Goal: Transaction & Acquisition: Purchase product/service

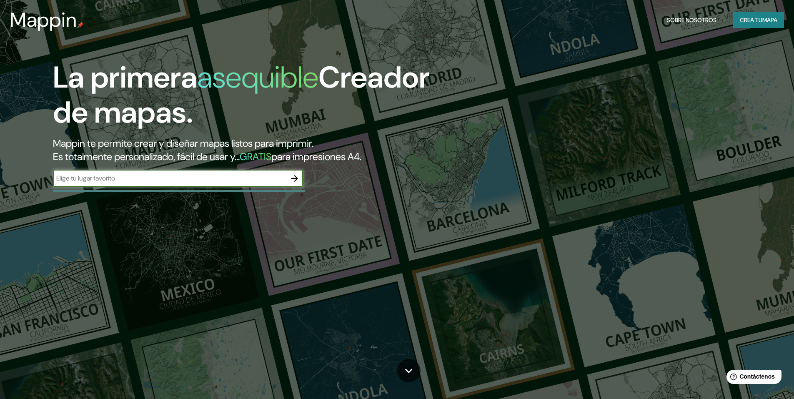
click at [230, 181] on input "text" at bounding box center [169, 178] width 233 height 10
click at [134, 183] on div "​" at bounding box center [178, 178] width 250 height 17
type input "m"
click at [99, 173] on input "text" at bounding box center [169, 178] width 233 height 10
paste input "Paseo de la Reforma y [PERSON_NAME] s/n, [GEOGRAPHIC_DATA] I Sección, [PERSON_N…"
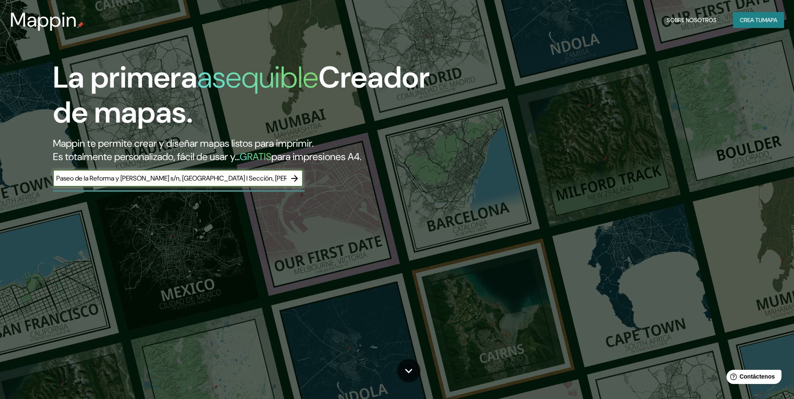
scroll to position [0, 128]
type input "Paseo de la Reforma y [PERSON_NAME] s/n, [GEOGRAPHIC_DATA] I Sección, [PERSON_N…"
click at [291, 177] on icon "button" at bounding box center [295, 178] width 10 height 10
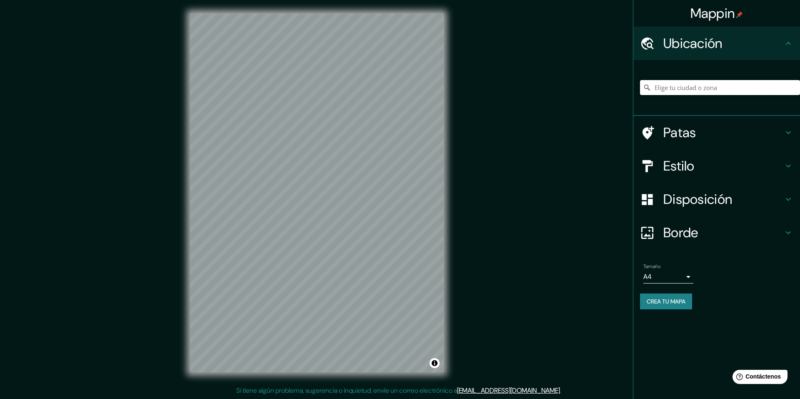
click at [689, 90] on input "Elige tu ciudad o zona" at bounding box center [720, 87] width 160 height 15
paste input "Paseo de la Reforma y Gandhi s/n, Bosque de Chapultepec I Sección, Miguel Hidal…"
click at [694, 91] on input "[GEOGRAPHIC_DATA], [GEOGRAPHIC_DATA], [GEOGRAPHIC_DATA]" at bounding box center [720, 87] width 160 height 15
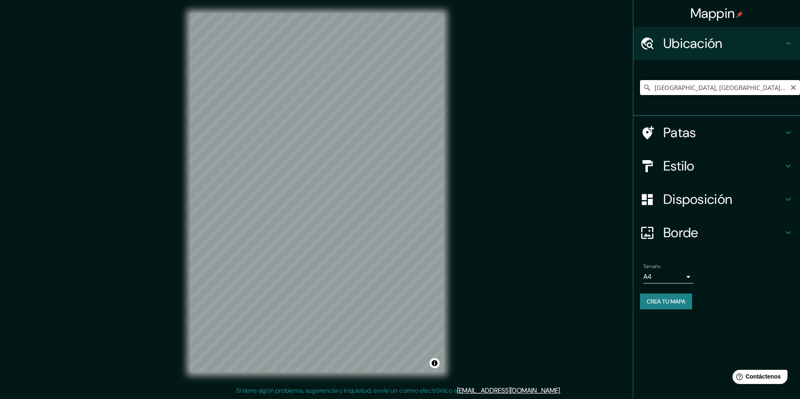
click at [694, 91] on input "[GEOGRAPHIC_DATA], [GEOGRAPHIC_DATA], [GEOGRAPHIC_DATA]" at bounding box center [720, 87] width 160 height 15
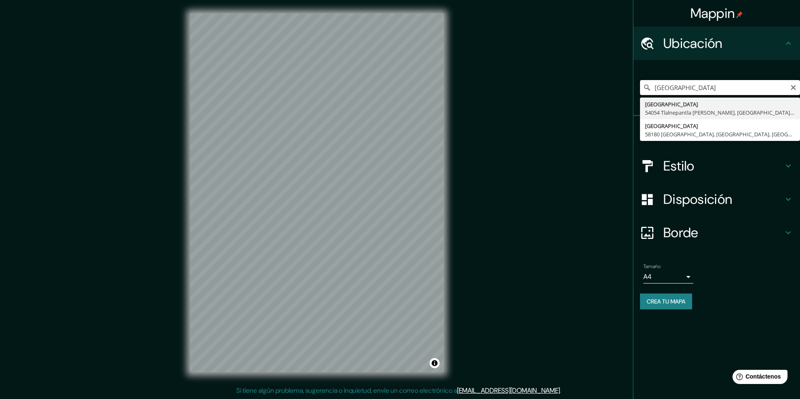
click at [739, 90] on input "museo de arte moderno ciudad" at bounding box center [720, 87] width 160 height 15
paste input "19.4225° N, 99.1811° W"
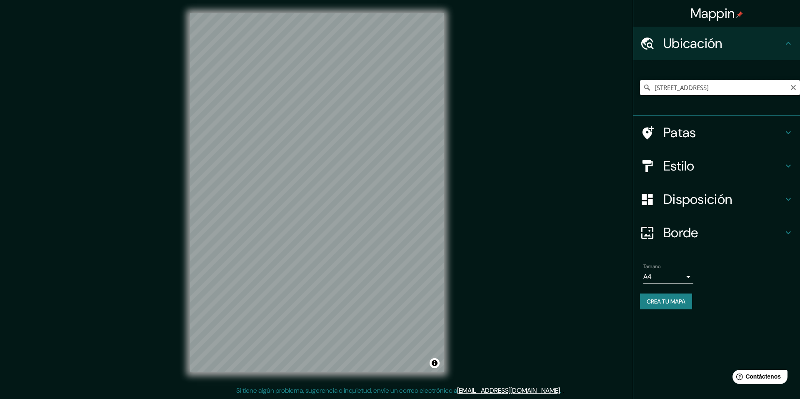
click at [704, 90] on input "Township Concession Road M/N, Washago, Ontario L0K 2B0, Canadá" at bounding box center [720, 87] width 160 height 15
click at [702, 85] on input "Township Concession Road M/N, Washago, Ontario L0K 2B0, Canadá" at bounding box center [720, 87] width 160 height 15
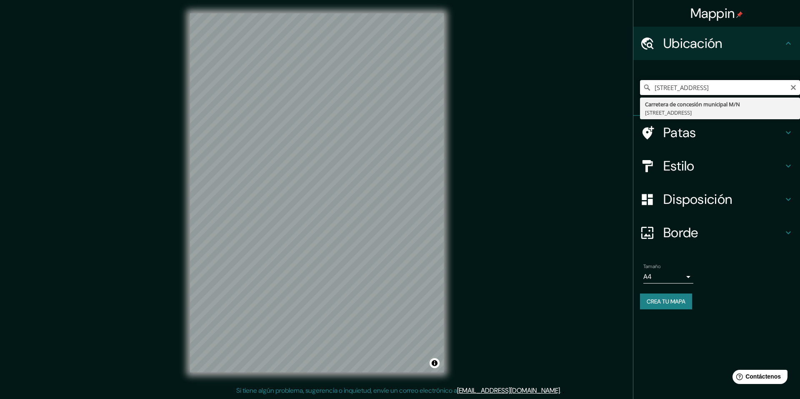
click at [702, 85] on input "Township Concession Road M/N, Washago, Ontario L0K 2B0, Canadá" at bounding box center [720, 87] width 160 height 15
paste input "Paseo de la Reforma y Gandhi s/n, Bosque de Chapultepec"
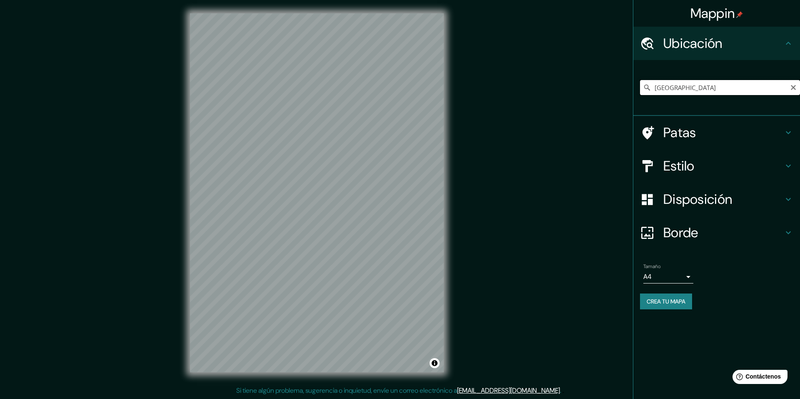
click at [683, 93] on input "Alemania" at bounding box center [720, 87] width 160 height 15
click at [789, 89] on input "Alemania" at bounding box center [720, 87] width 160 height 15
type input "Alemania"
click at [792, 89] on icon "Claro" at bounding box center [793, 87] width 5 height 5
click at [746, 88] on input "Elige tu ciudad o zona" at bounding box center [720, 87] width 160 height 15
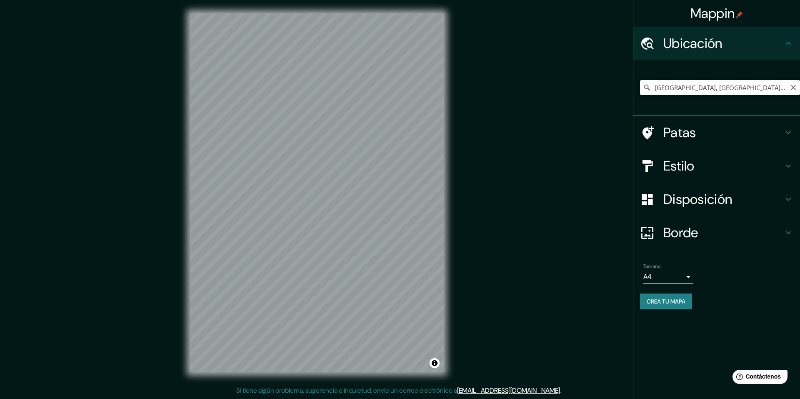
click at [731, 90] on input "[GEOGRAPHIC_DATA], [GEOGRAPHIC_DATA], [GEOGRAPHIC_DATA]" at bounding box center [720, 87] width 160 height 15
click at [723, 85] on input "Reform, Magdeburgo, Sajonia-Anhalt, Alemania" at bounding box center [720, 87] width 160 height 15
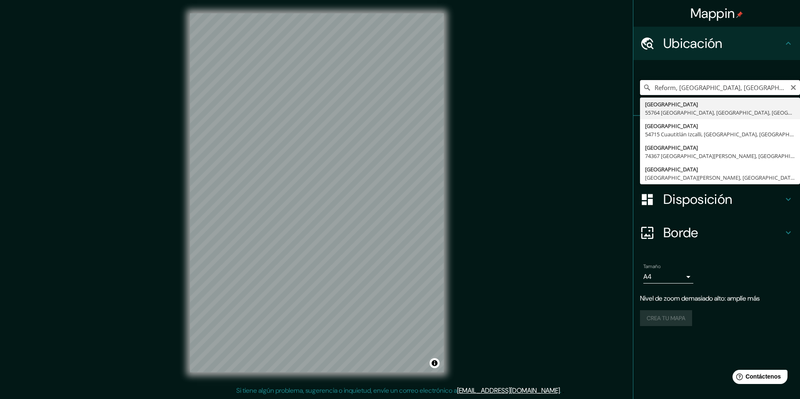
click at [723, 85] on input "Reform, Magdeburgo, Sajonia-Anhalt, Alemania" at bounding box center [720, 87] width 160 height 15
type input "[GEOGRAPHIC_DATA], 55764 [GEOGRAPHIC_DATA], [GEOGRAPHIC_DATA], [GEOGRAPHIC_DATA]"
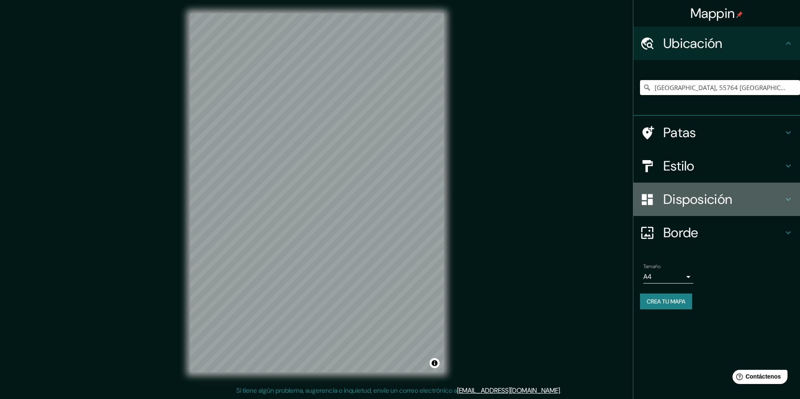
click at [693, 199] on font "Disposición" at bounding box center [697, 199] width 69 height 18
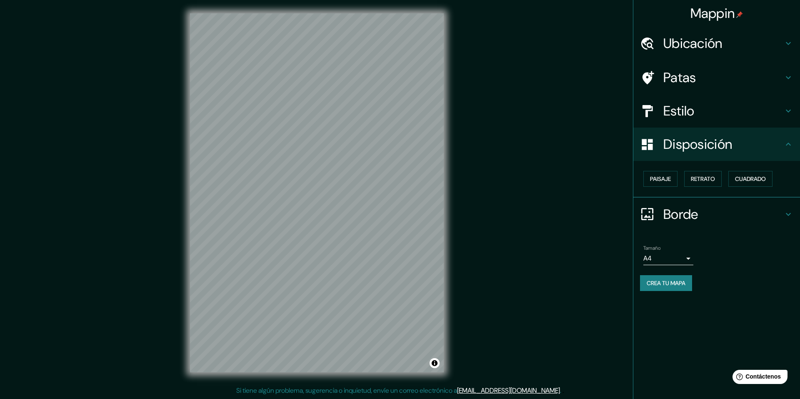
click at [695, 135] on font "Disposición" at bounding box center [697, 144] width 69 height 18
click at [705, 117] on h4 "Estilo" at bounding box center [723, 111] width 120 height 17
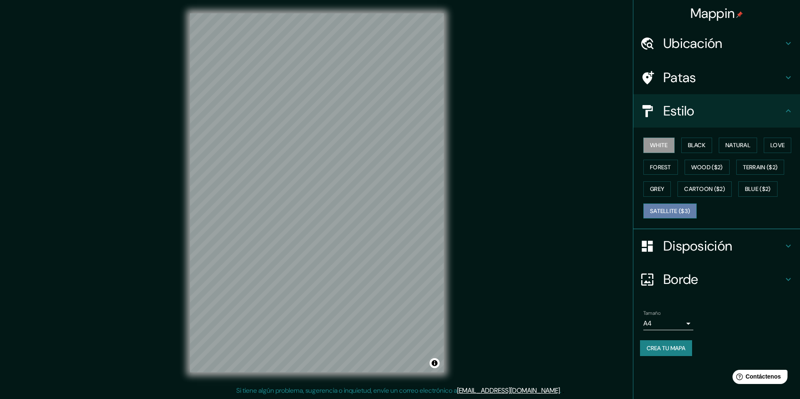
click at [677, 213] on button "Satellite ($3)" at bounding box center [669, 210] width 53 height 15
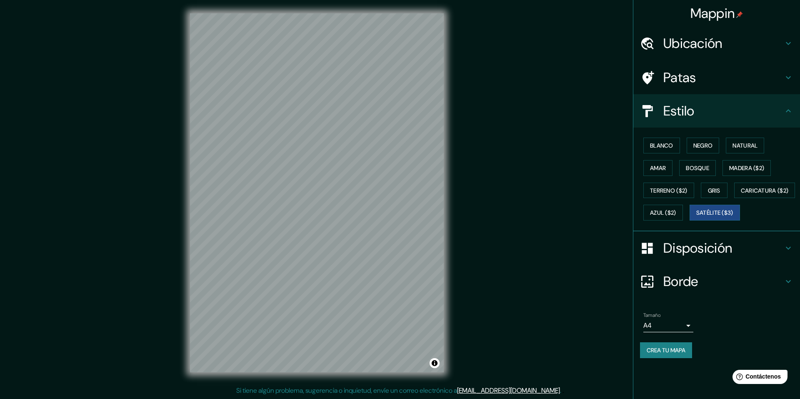
click at [694, 72] on font "Patas" at bounding box center [679, 78] width 33 height 18
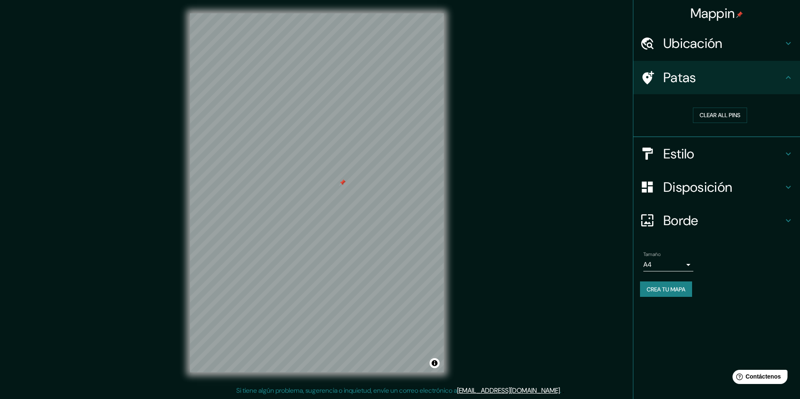
click at [738, 50] on h4 "Ubicación" at bounding box center [723, 43] width 120 height 17
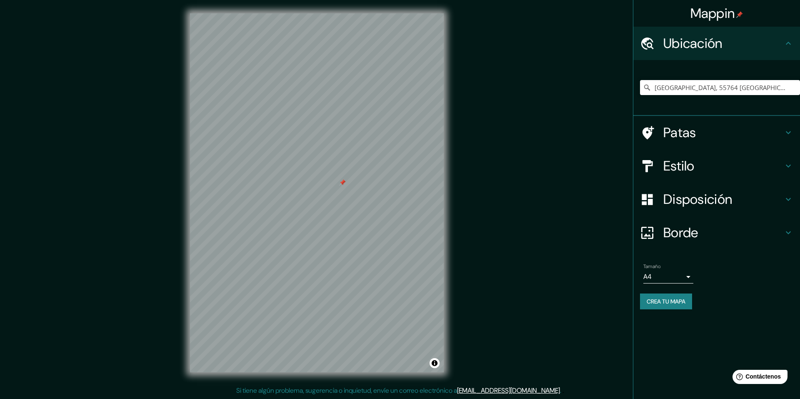
click at [721, 162] on h4 "Estilo" at bounding box center [723, 166] width 120 height 17
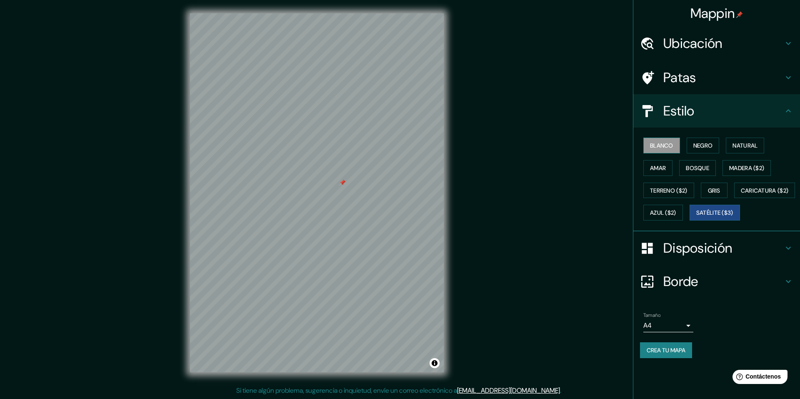
click at [678, 150] on button "Blanco" at bounding box center [661, 146] width 37 height 16
click at [709, 146] on font "Negro" at bounding box center [703, 146] width 20 height 8
click at [667, 147] on font "Blanco" at bounding box center [661, 146] width 23 height 8
click at [710, 147] on font "Negro" at bounding box center [703, 146] width 20 height 8
drag, startPoint x: 406, startPoint y: 191, endPoint x: 710, endPoint y: 80, distance: 323.7
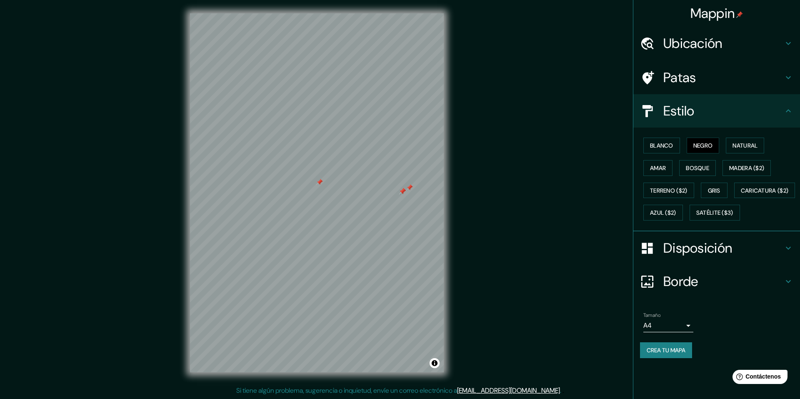
click at [710, 80] on h4 "Patas" at bounding box center [723, 77] width 120 height 17
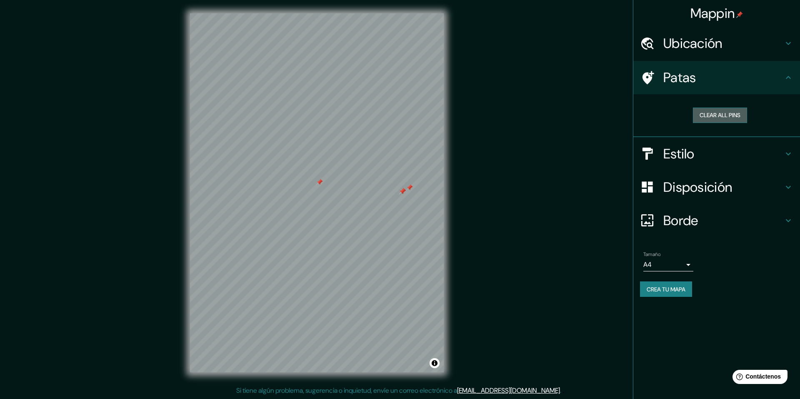
click at [722, 113] on button "Clear all pins" at bounding box center [720, 115] width 54 height 15
click at [701, 167] on div "Estilo" at bounding box center [716, 153] width 167 height 33
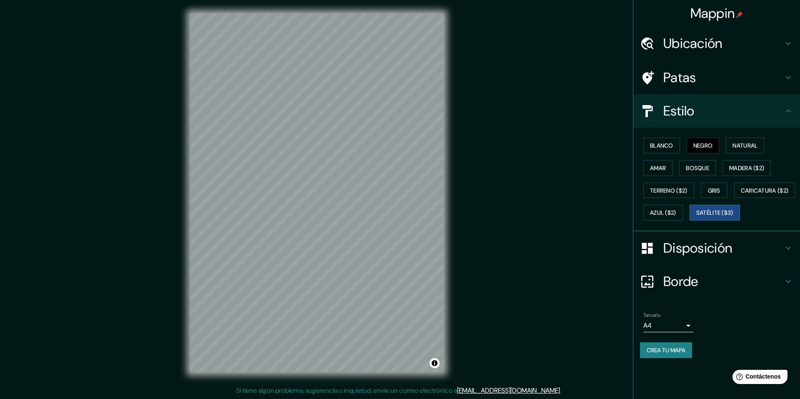
click at [696, 217] on font "Satélite ($3)" at bounding box center [714, 213] width 37 height 8
click at [688, 87] on div "Patas" at bounding box center [716, 77] width 167 height 33
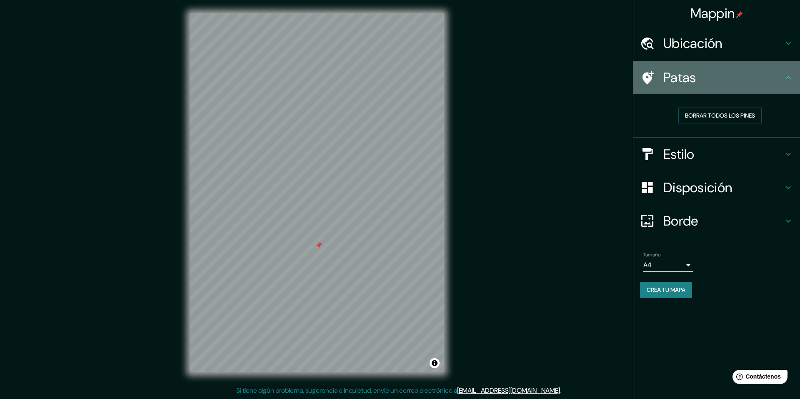
click at [681, 89] on div "Patas" at bounding box center [716, 77] width 167 height 33
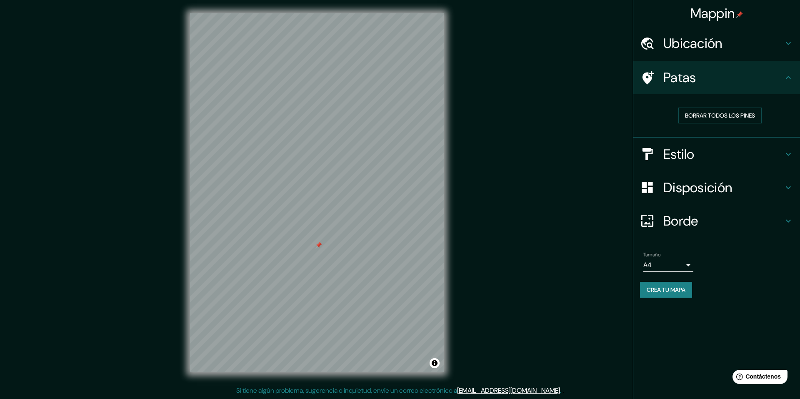
click at [692, 153] on font "Estilo" at bounding box center [678, 154] width 31 height 18
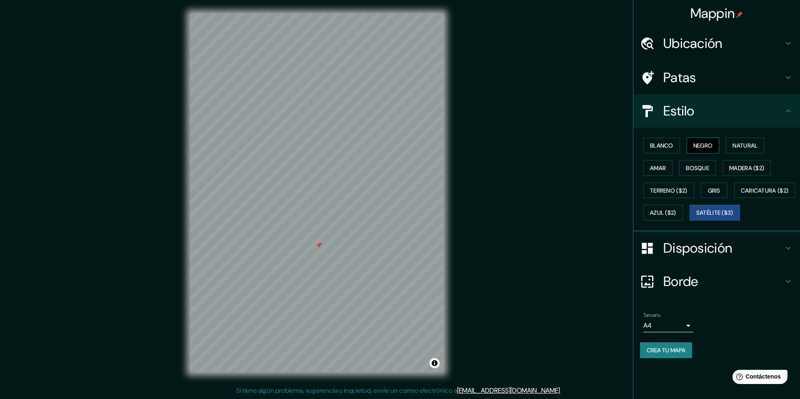
click at [697, 146] on font "Negro" at bounding box center [703, 146] width 20 height 8
click at [665, 355] on font "Crea tu mapa" at bounding box center [666, 350] width 39 height 11
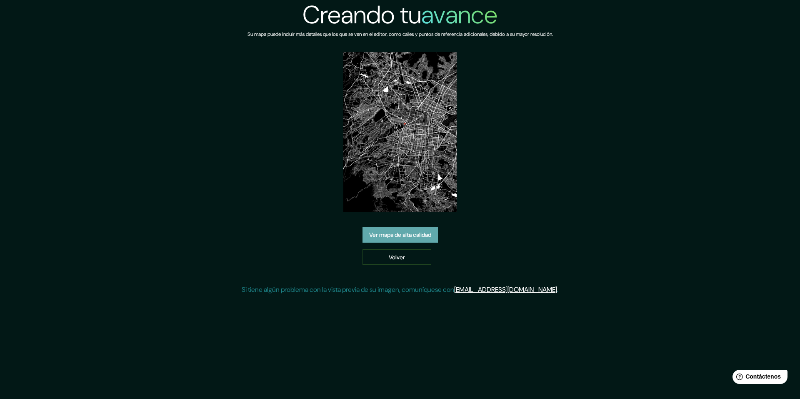
click at [406, 235] on font "Ver mapa de alta calidad" at bounding box center [400, 235] width 62 height 8
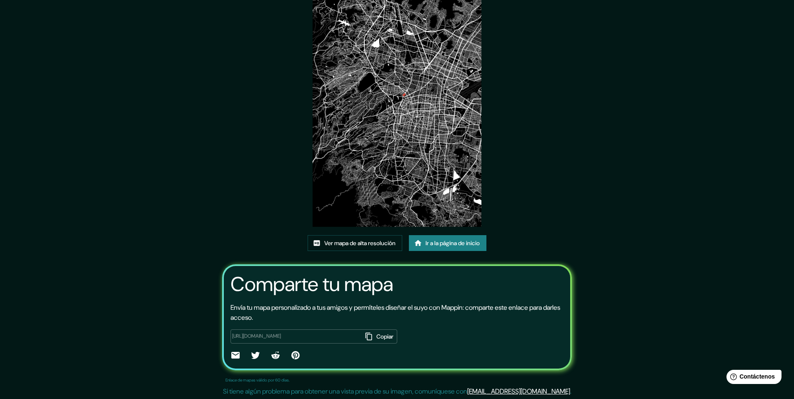
scroll to position [50, 0]
click at [382, 240] on font "Ver mapa de alta resolución" at bounding box center [359, 242] width 71 height 8
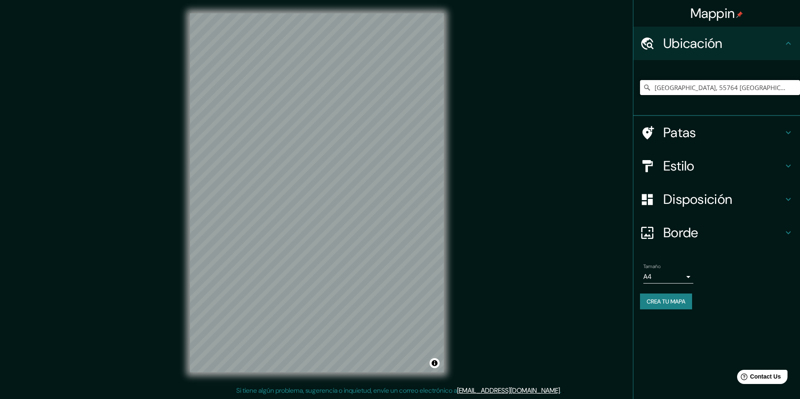
click at [689, 87] on input "[GEOGRAPHIC_DATA], 55764 [GEOGRAPHIC_DATA], [GEOGRAPHIC_DATA], [GEOGRAPHIC_DATA]" at bounding box center [720, 87] width 160 height 15
click at [719, 91] on input "[GEOGRAPHIC_DATA], 55764 [GEOGRAPHIC_DATA], [GEOGRAPHIC_DATA], [GEOGRAPHIC_DATA]" at bounding box center [720, 87] width 160 height 15
click at [734, 90] on input "[GEOGRAPHIC_DATA], 55764 [GEOGRAPHIC_DATA], [GEOGRAPHIC_DATA], [GEOGRAPHIC_DATA]" at bounding box center [720, 87] width 160 height 15
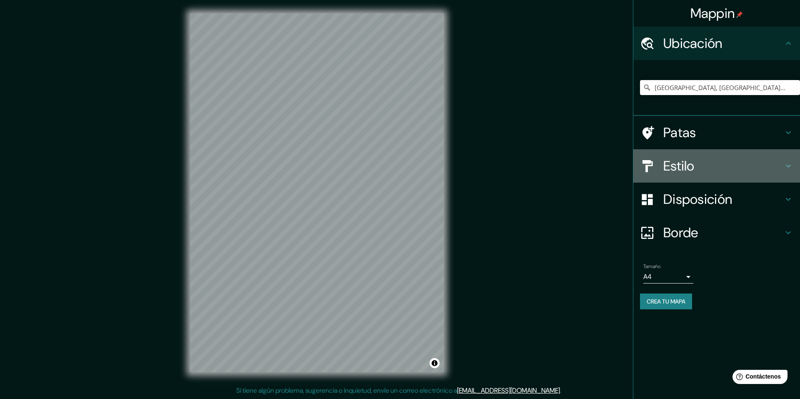
click at [708, 167] on h4 "Estilo" at bounding box center [723, 166] width 120 height 17
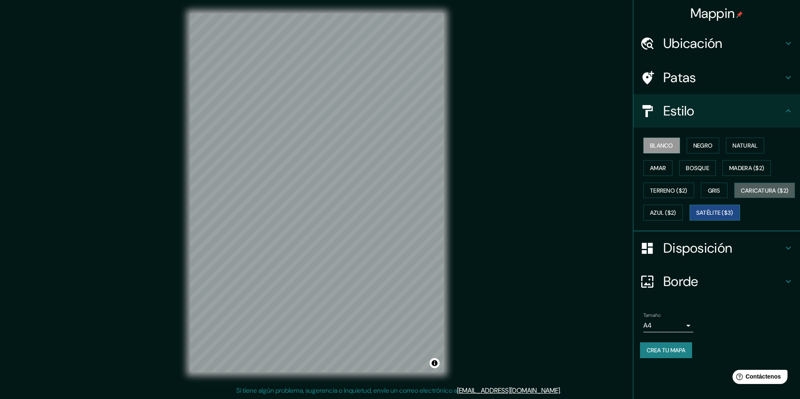
click at [741, 194] on font "Caricatura ($2)" at bounding box center [765, 191] width 48 height 8
drag, startPoint x: 670, startPoint y: 233, endPoint x: 659, endPoint y: 233, distance: 10.4
click at [696, 217] on font "Satélite ($3)" at bounding box center [714, 213] width 37 height 8
click at [758, 40] on h4 "Ubicación" at bounding box center [723, 43] width 120 height 17
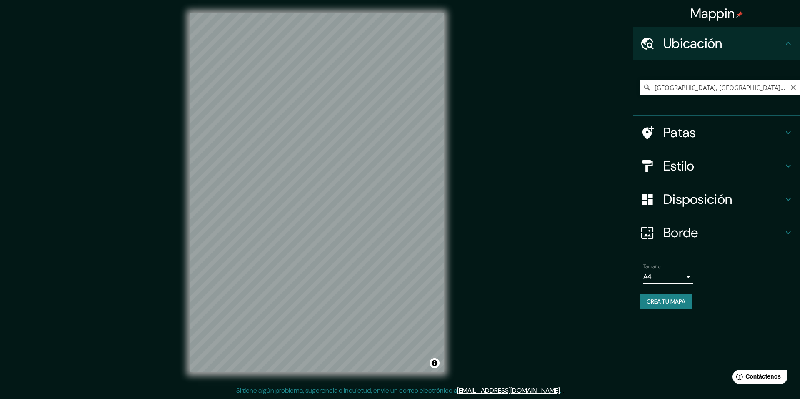
click at [742, 85] on input "[GEOGRAPHIC_DATA], [GEOGRAPHIC_DATA], [GEOGRAPHIC_DATA]" at bounding box center [720, 87] width 160 height 15
click at [747, 88] on input "[GEOGRAPHIC_DATA], [GEOGRAPHIC_DATA], [GEOGRAPHIC_DATA]" at bounding box center [720, 87] width 160 height 15
click at [779, 89] on input "[GEOGRAPHIC_DATA], [GEOGRAPHIC_DATA], [GEOGRAPHIC_DATA]" at bounding box center [720, 87] width 160 height 15
drag, startPoint x: 727, startPoint y: 89, endPoint x: 650, endPoint y: 90, distance: 76.7
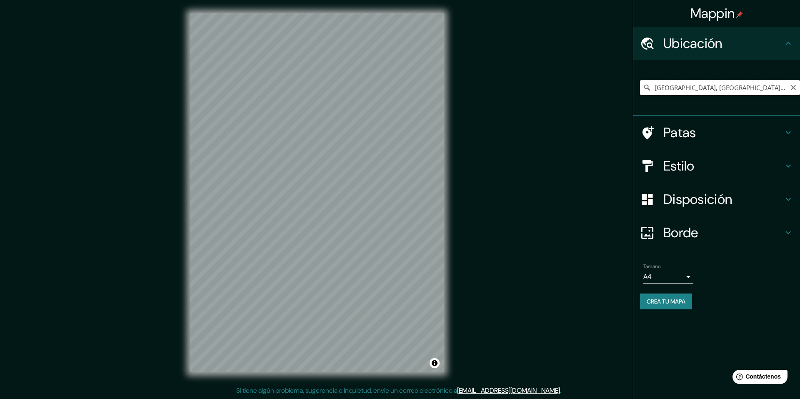
click at [650, 90] on div "[GEOGRAPHIC_DATA], [GEOGRAPHIC_DATA], [GEOGRAPHIC_DATA]" at bounding box center [720, 87] width 160 height 15
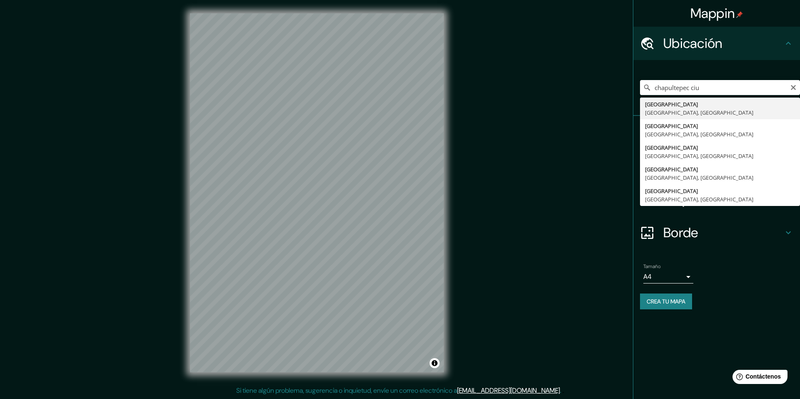
type input "[STREET_ADDRESS]"
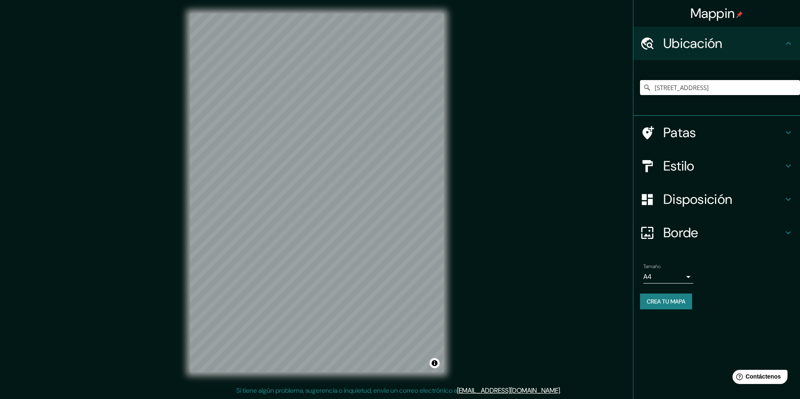
click at [698, 136] on h4 "Patas" at bounding box center [723, 132] width 120 height 17
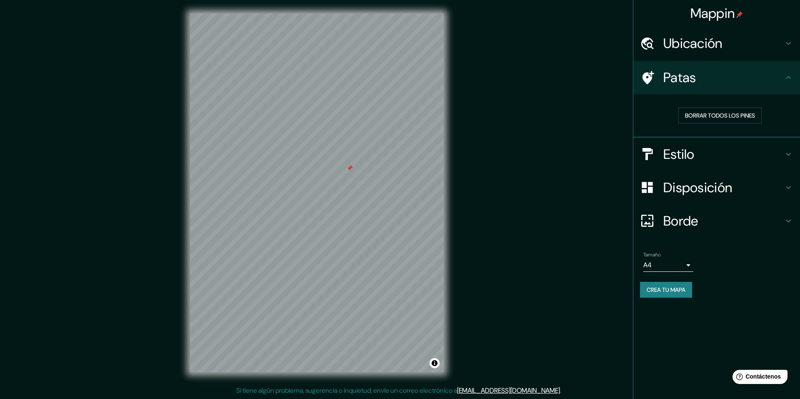
click at [684, 159] on font "Estilo" at bounding box center [678, 154] width 31 height 18
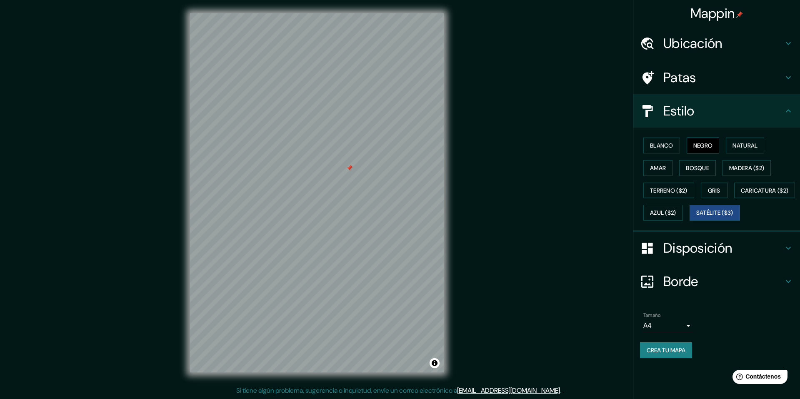
click at [699, 145] on font "Negro" at bounding box center [703, 146] width 20 height 8
click at [675, 358] on button "Crea tu mapa" at bounding box center [666, 350] width 52 height 16
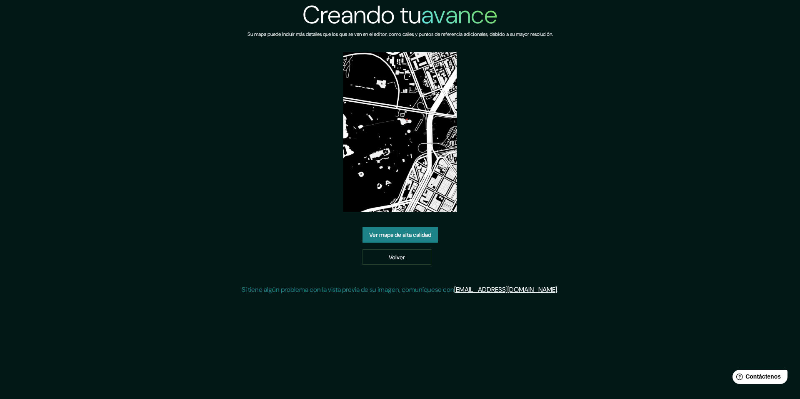
click at [429, 243] on div "Ver mapa de alta calidad Volver" at bounding box center [400, 246] width 75 height 38
click at [429, 240] on link "Ver mapa de alta calidad" at bounding box center [400, 235] width 75 height 16
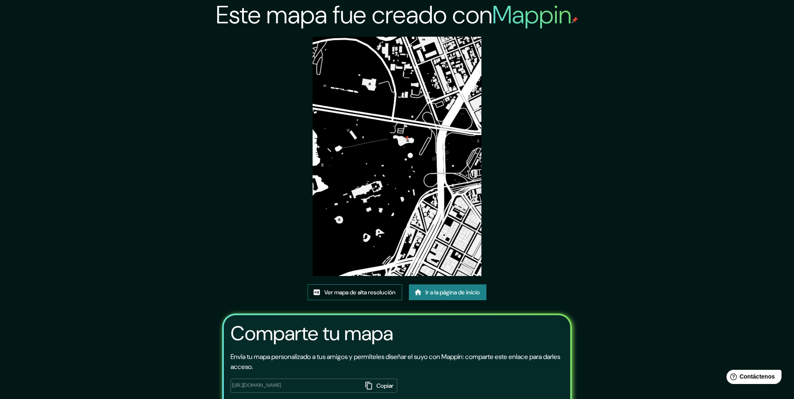
click at [358, 293] on font "Ver mapa de alta resolución" at bounding box center [359, 292] width 71 height 8
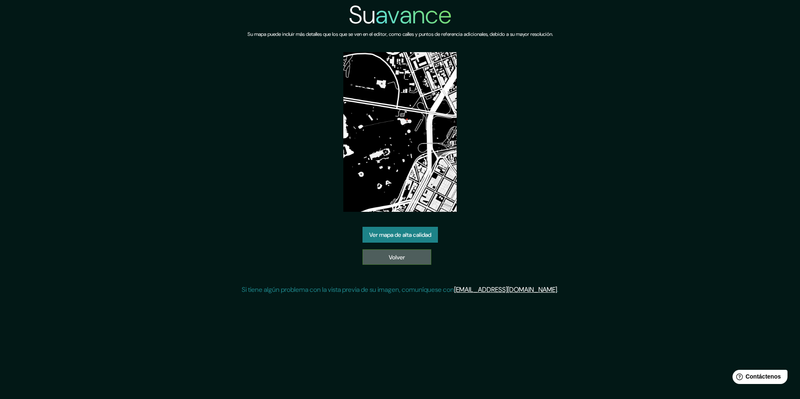
click at [413, 262] on link "Volver" at bounding box center [397, 257] width 69 height 16
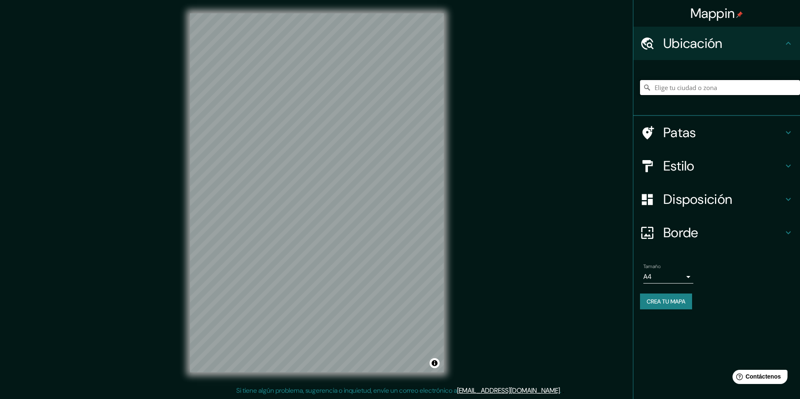
click at [703, 86] on input "Elige tu ciudad o zona" at bounding box center [720, 87] width 160 height 15
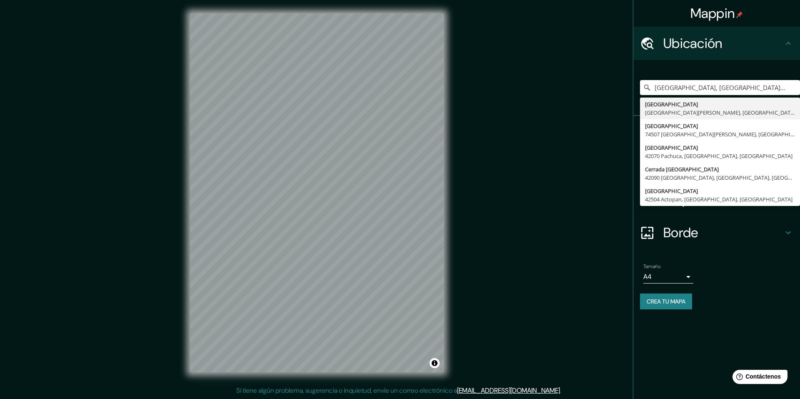
click at [755, 72] on div "Calle Chapultepec, 74150 San Lorenzo Chiautzingo, Puebla, México Calle Chapulte…" at bounding box center [720, 88] width 160 height 42
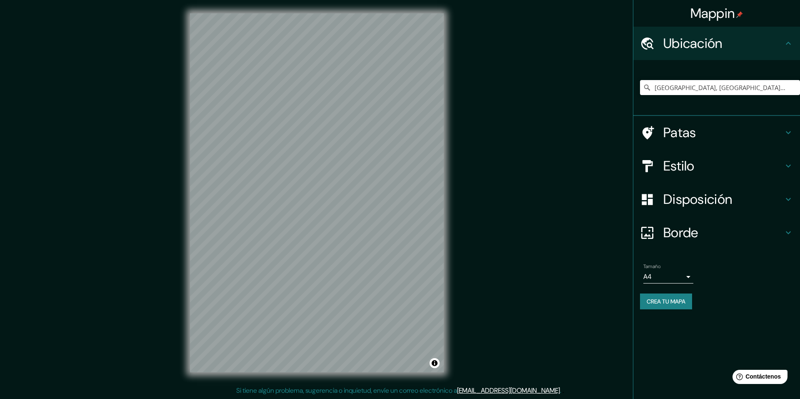
click at [708, 176] on div "Estilo" at bounding box center [716, 165] width 167 height 33
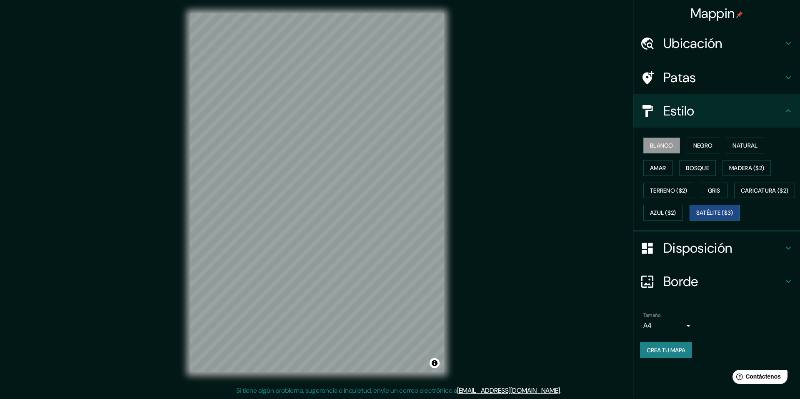
click at [696, 218] on font "Satélite ($3)" at bounding box center [714, 212] width 37 height 11
click at [711, 42] on font "Ubicación" at bounding box center [692, 44] width 59 height 18
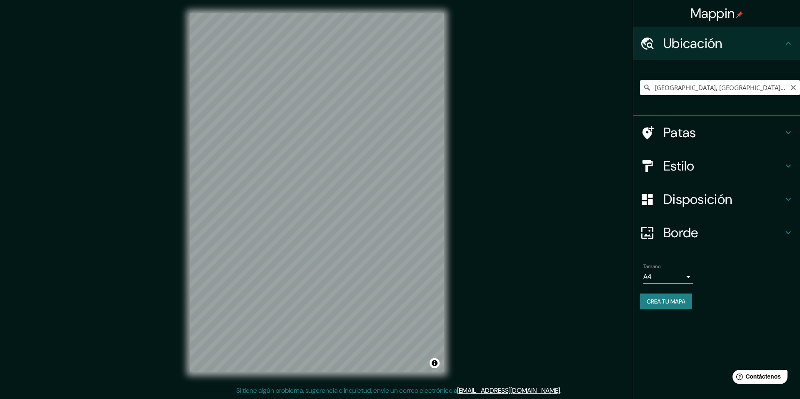
click at [703, 92] on input "Calle Chapultepec, 74150 San Lorenzo Chiautzingo, Puebla, México" at bounding box center [720, 87] width 160 height 15
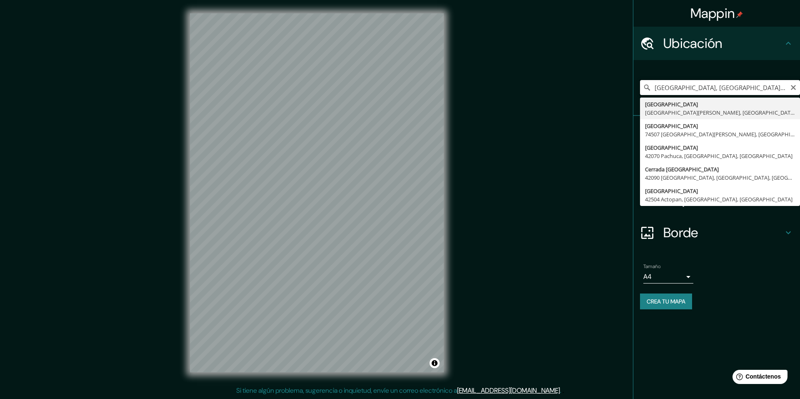
click at [703, 92] on input "Calle Chapultepec, 74150 San Lorenzo Chiautzingo, Puebla, México" at bounding box center [720, 87] width 160 height 15
type input "Avenida Chapultepec, 16600 Ciudad de México, México"
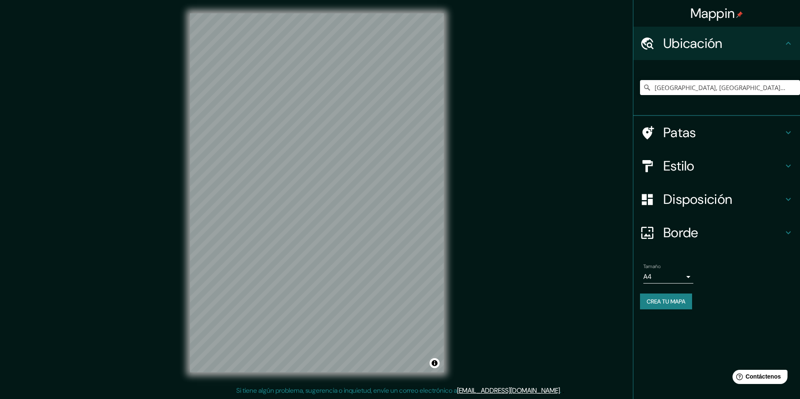
click at [681, 171] on font "Estilo" at bounding box center [678, 166] width 31 height 18
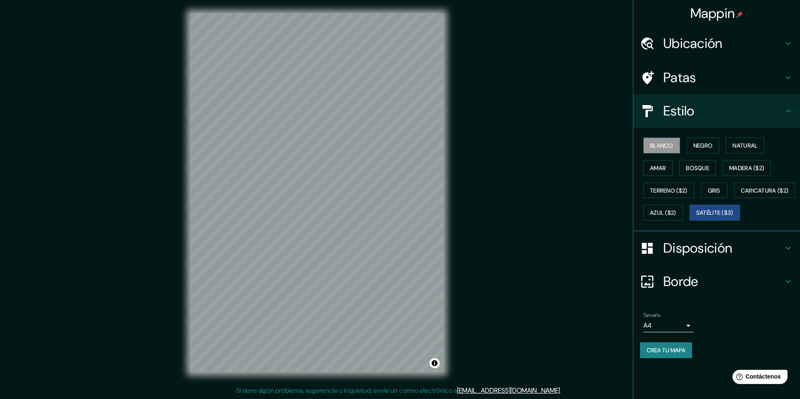
click at [653, 148] on font "Blanco" at bounding box center [661, 146] width 23 height 8
click at [666, 164] on font "Amar" at bounding box center [658, 168] width 16 height 8
click at [692, 149] on button "Negro" at bounding box center [703, 146] width 33 height 16
click at [708, 148] on font "Negro" at bounding box center [703, 146] width 20 height 8
click at [730, 148] on button "Natural" at bounding box center [745, 146] width 38 height 16
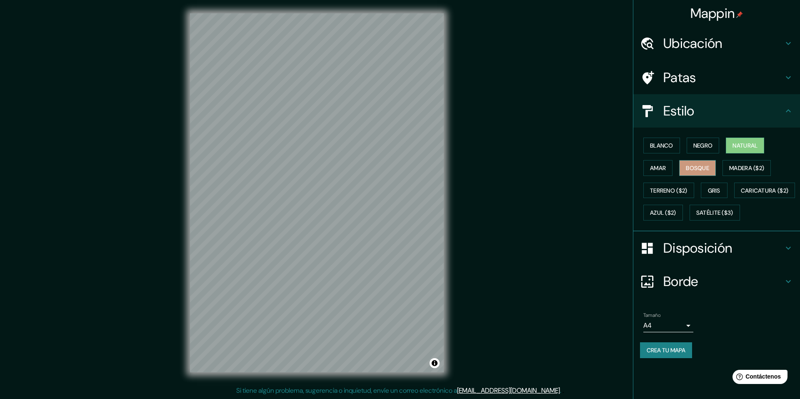
click at [697, 168] on font "Bosque" at bounding box center [697, 168] width 23 height 8
click at [711, 186] on font "Gris" at bounding box center [714, 190] width 13 height 11
click at [710, 139] on button "Negro" at bounding box center [703, 146] width 33 height 16
